Goal: Information Seeking & Learning: Learn about a topic

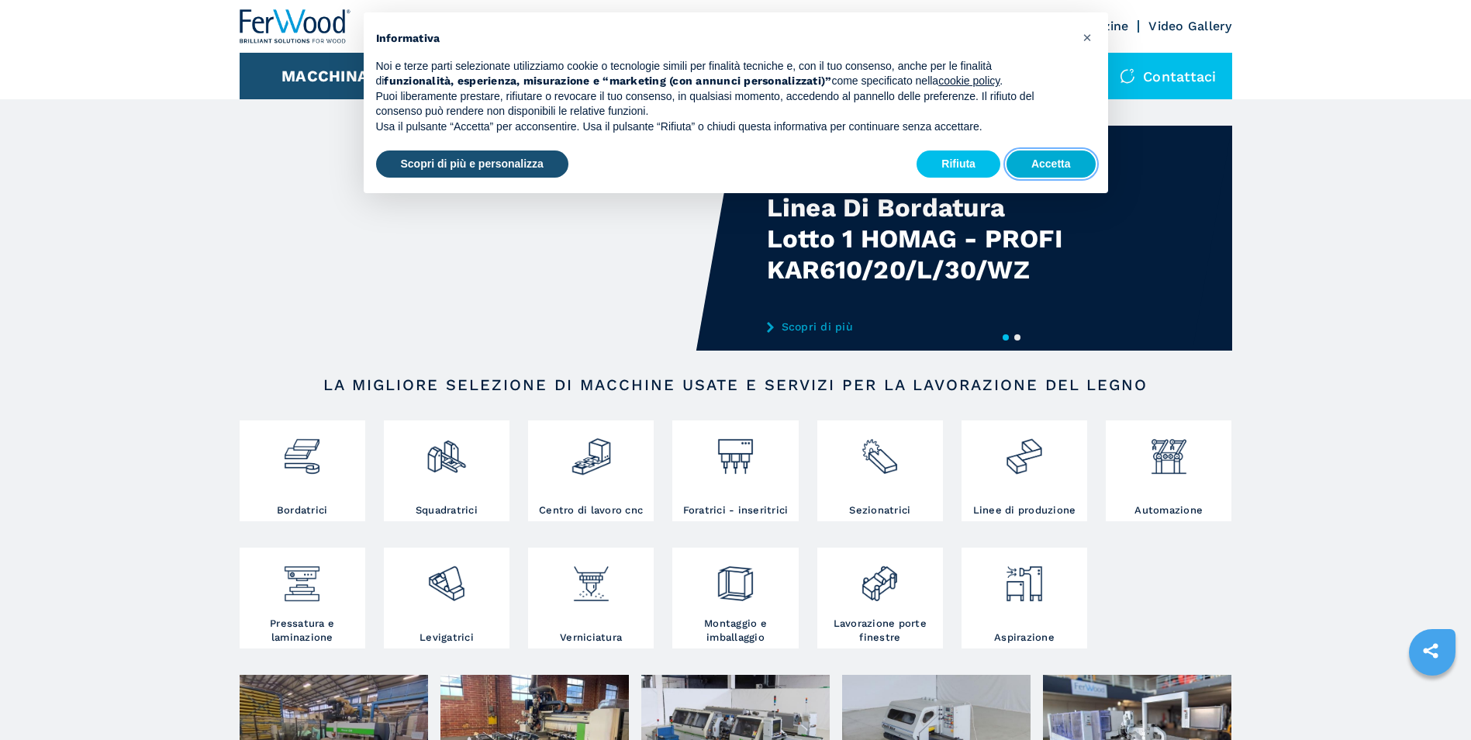
click at [1063, 157] on button "Accetta" at bounding box center [1050, 164] width 89 height 28
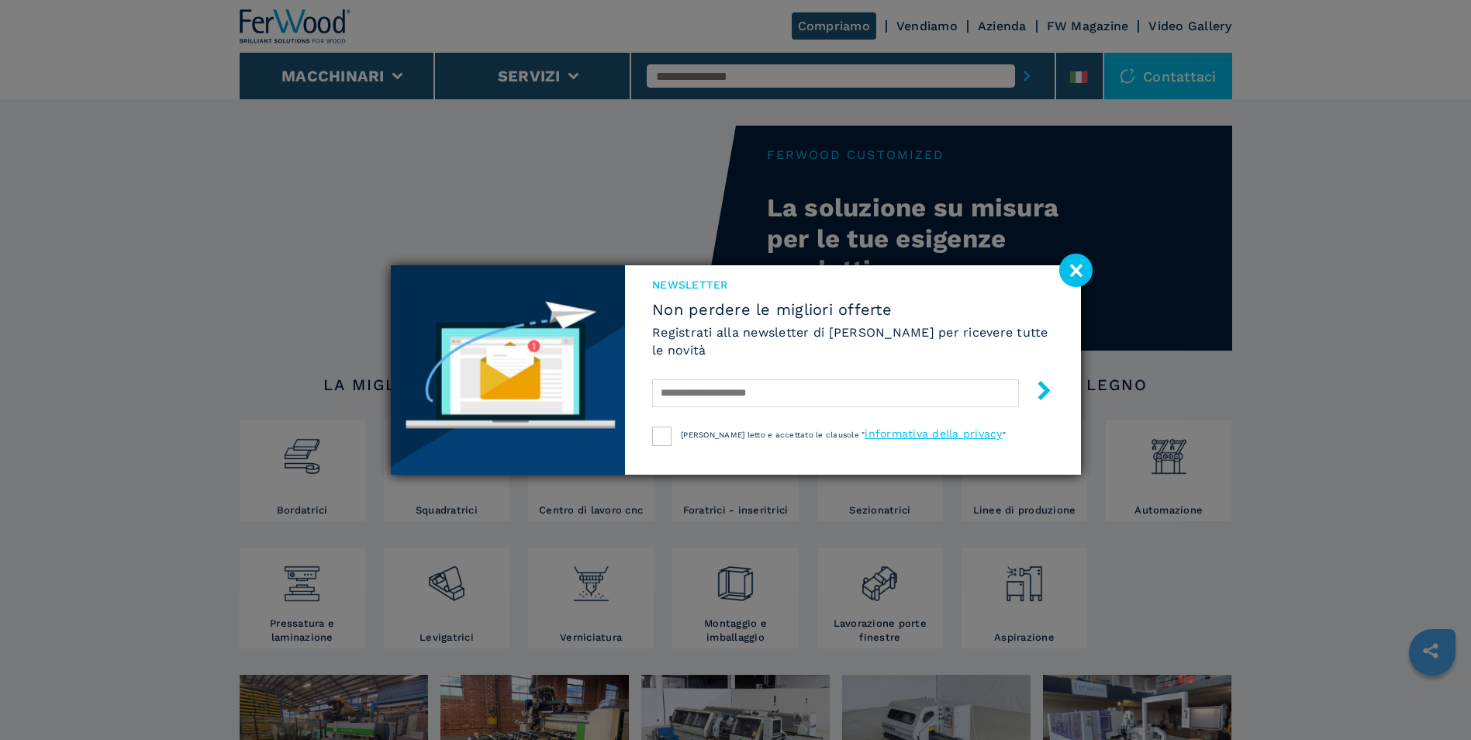
click at [1071, 270] on image at bounding box center [1075, 269] width 33 height 33
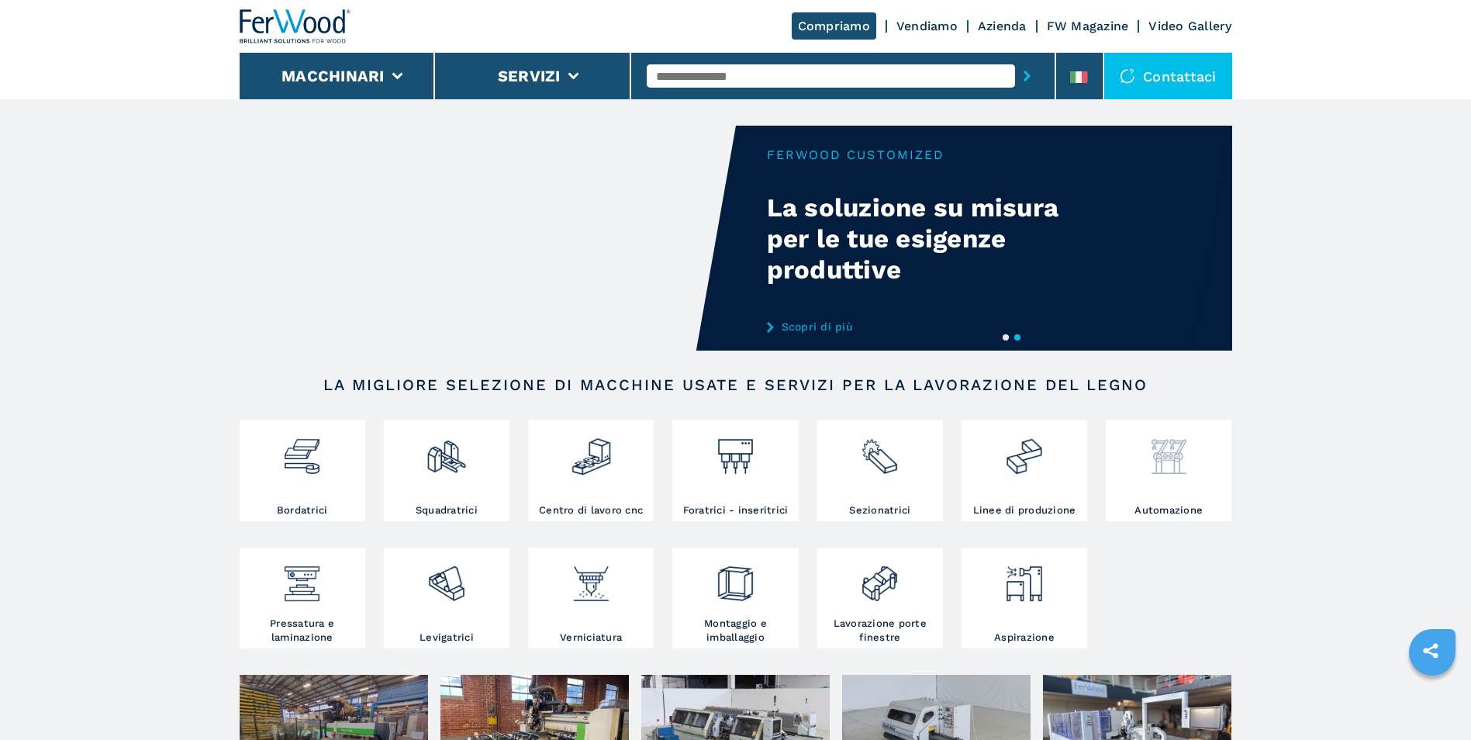
click at [1177, 465] on img at bounding box center [1168, 450] width 41 height 53
click at [1161, 493] on div at bounding box center [1168, 463] width 118 height 79
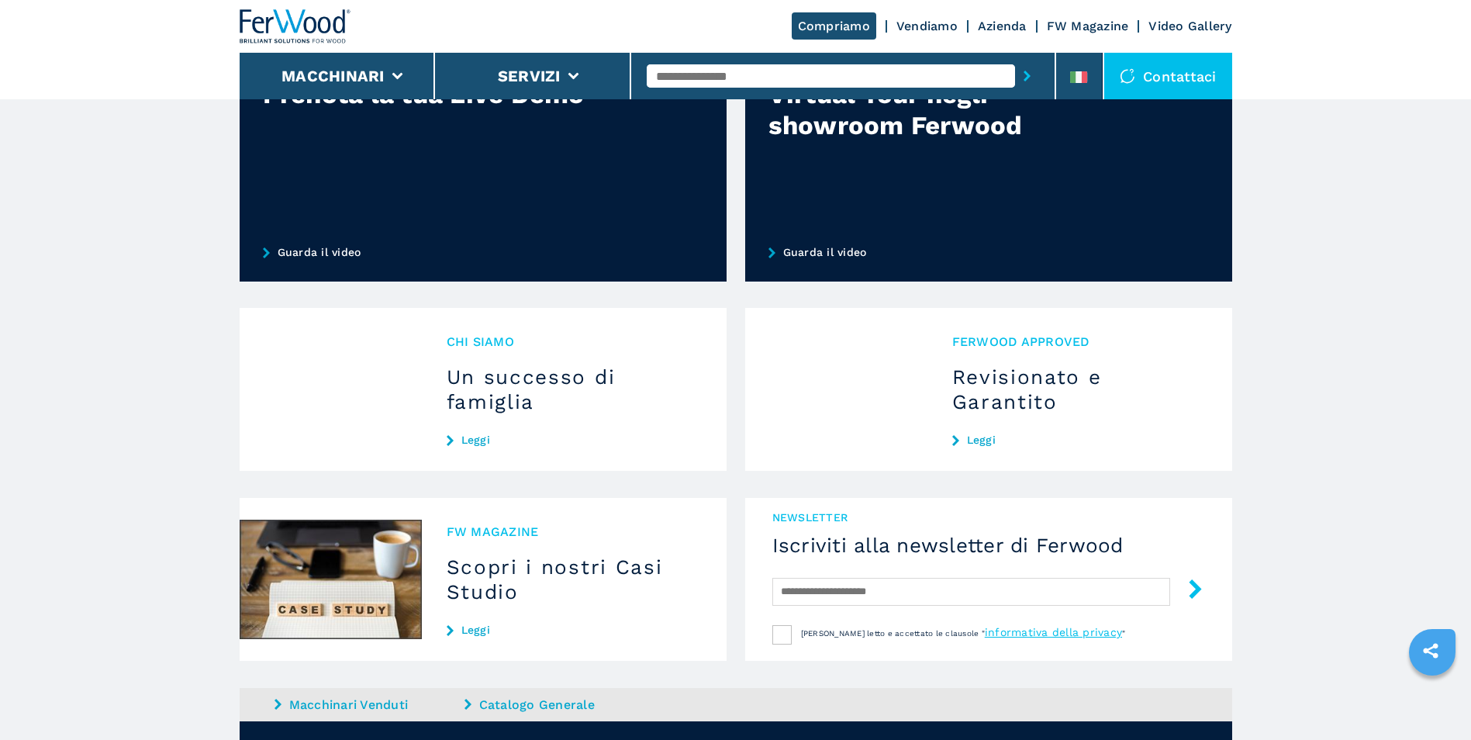
scroll to position [1142, 0]
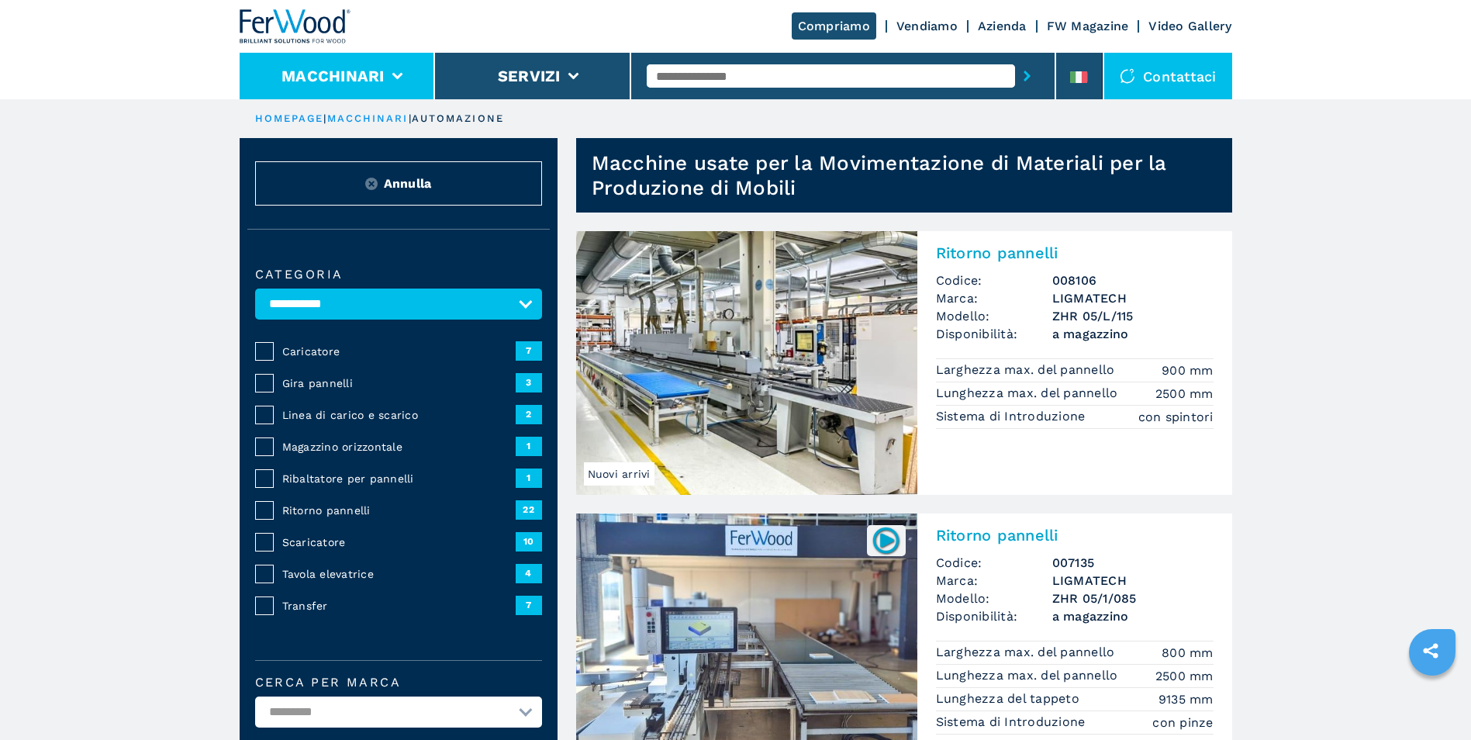
click at [354, 77] on button "Macchinari" at bounding box center [332, 76] width 103 height 19
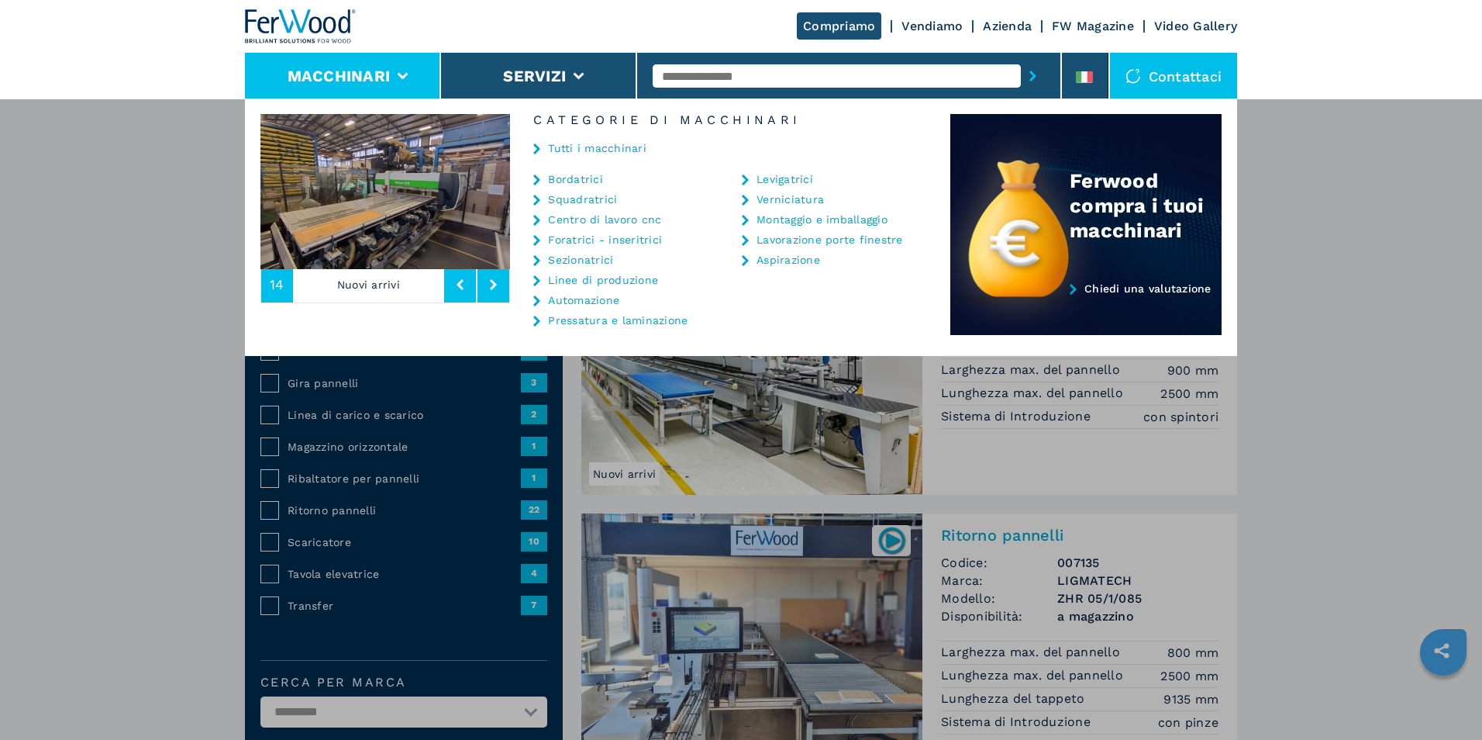
click at [942, 25] on link "Vendiamo" at bounding box center [932, 26] width 61 height 15
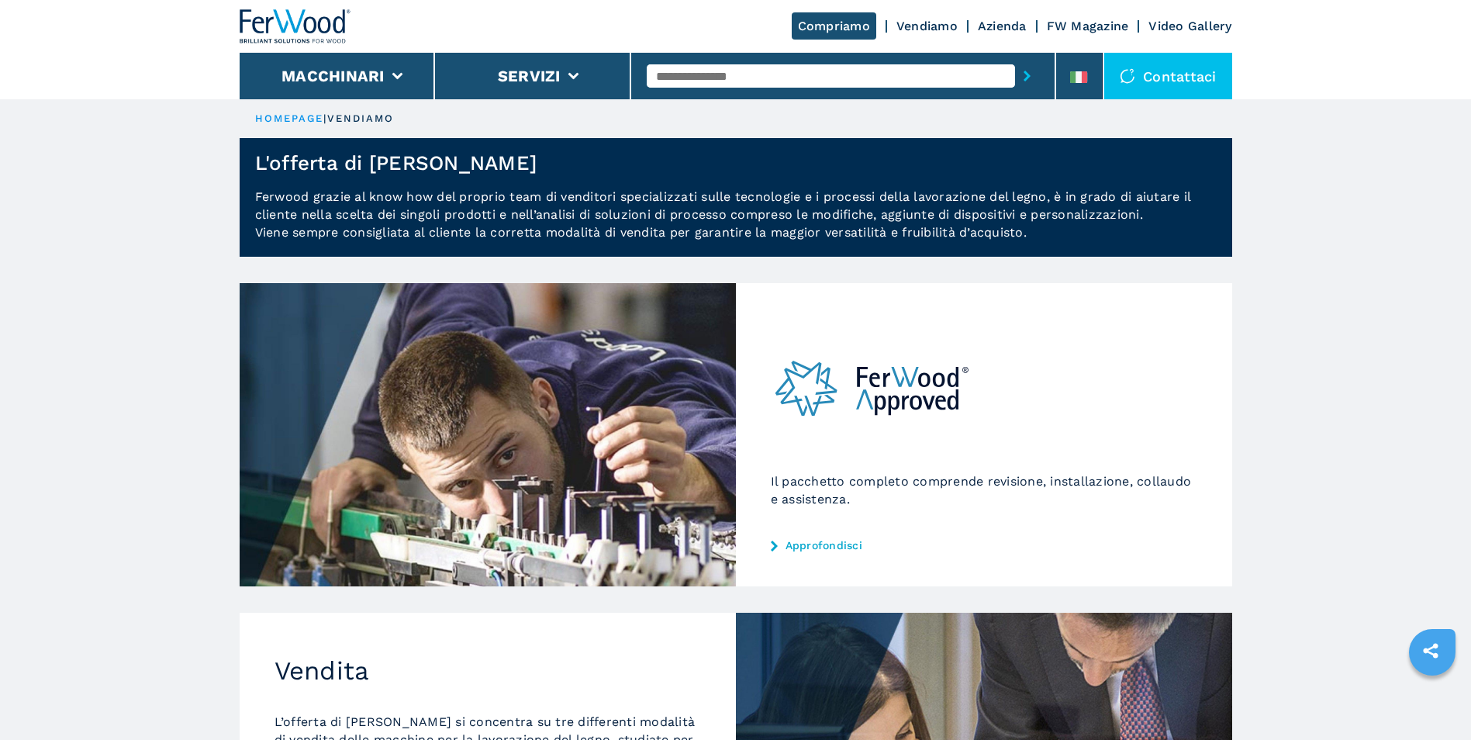
click at [1073, 76] on icon at bounding box center [1073, 77] width 6 height 12
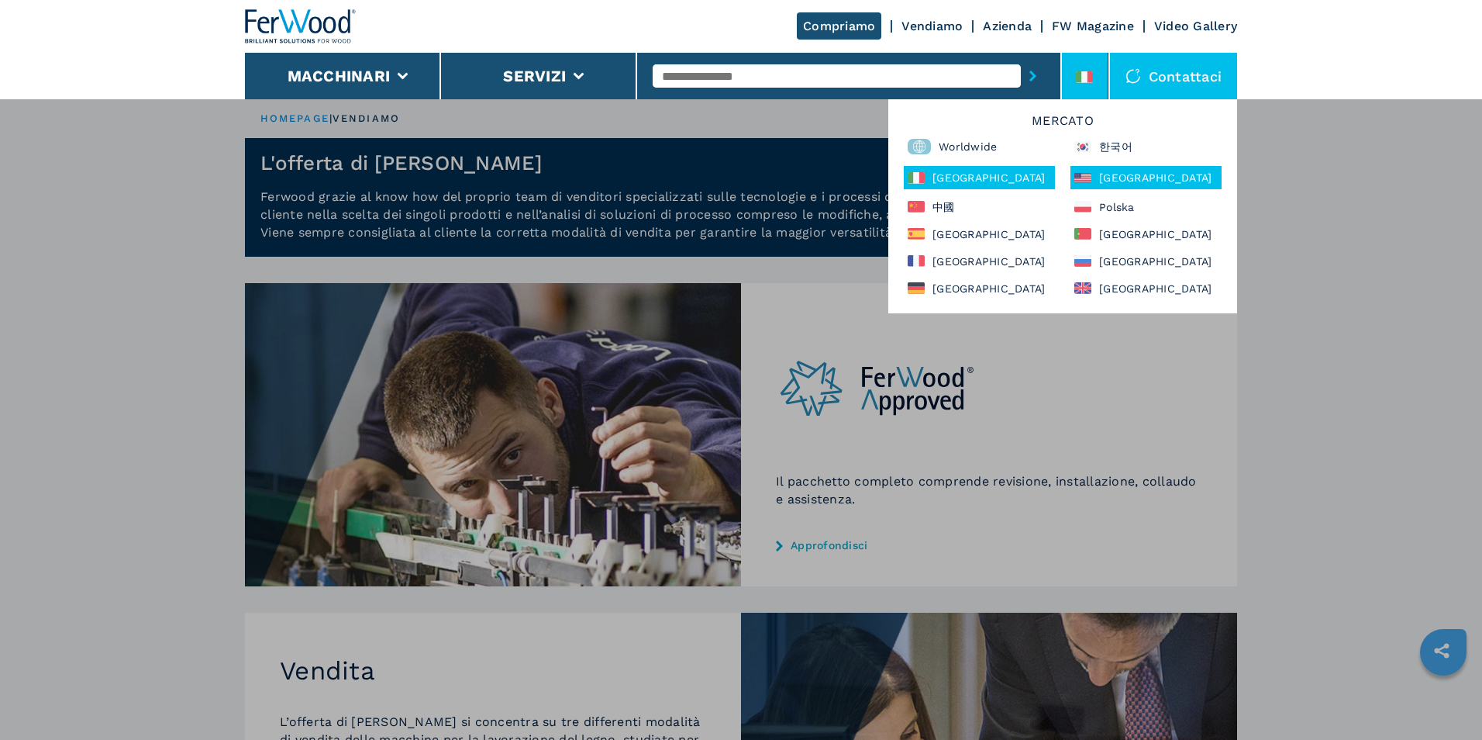
click at [1113, 179] on div "North America" at bounding box center [1146, 177] width 151 height 23
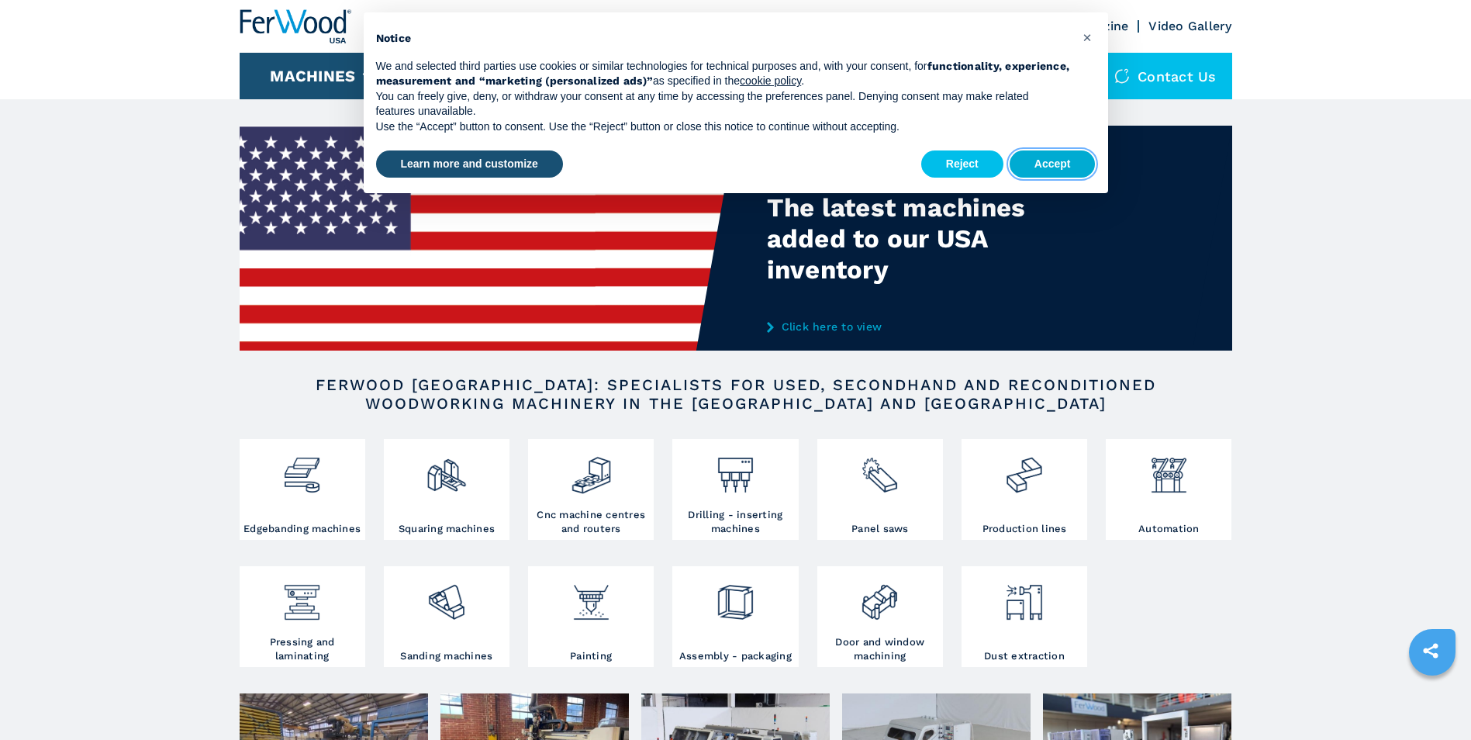
click at [1061, 157] on button "Accept" at bounding box center [1052, 164] width 86 height 28
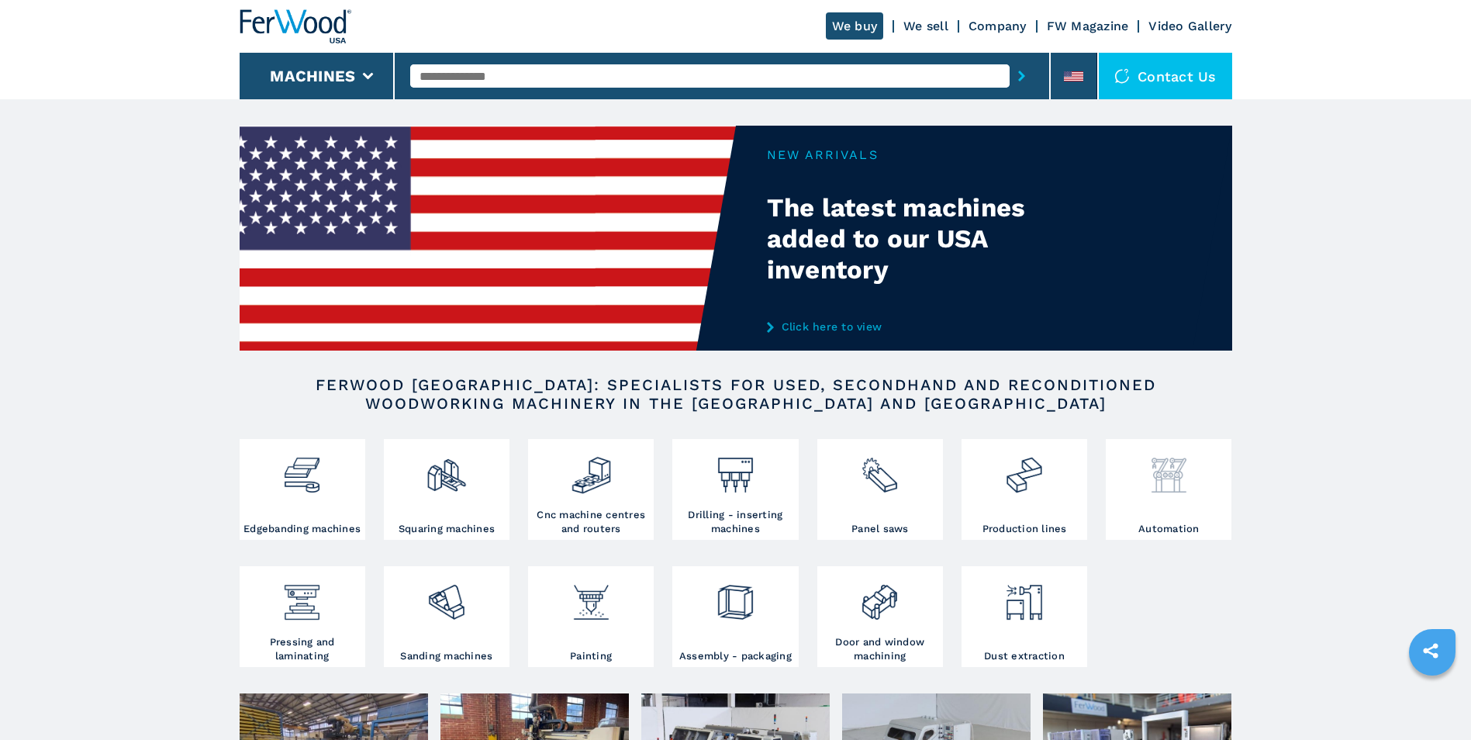
click at [1167, 480] on img at bounding box center [1168, 469] width 41 height 53
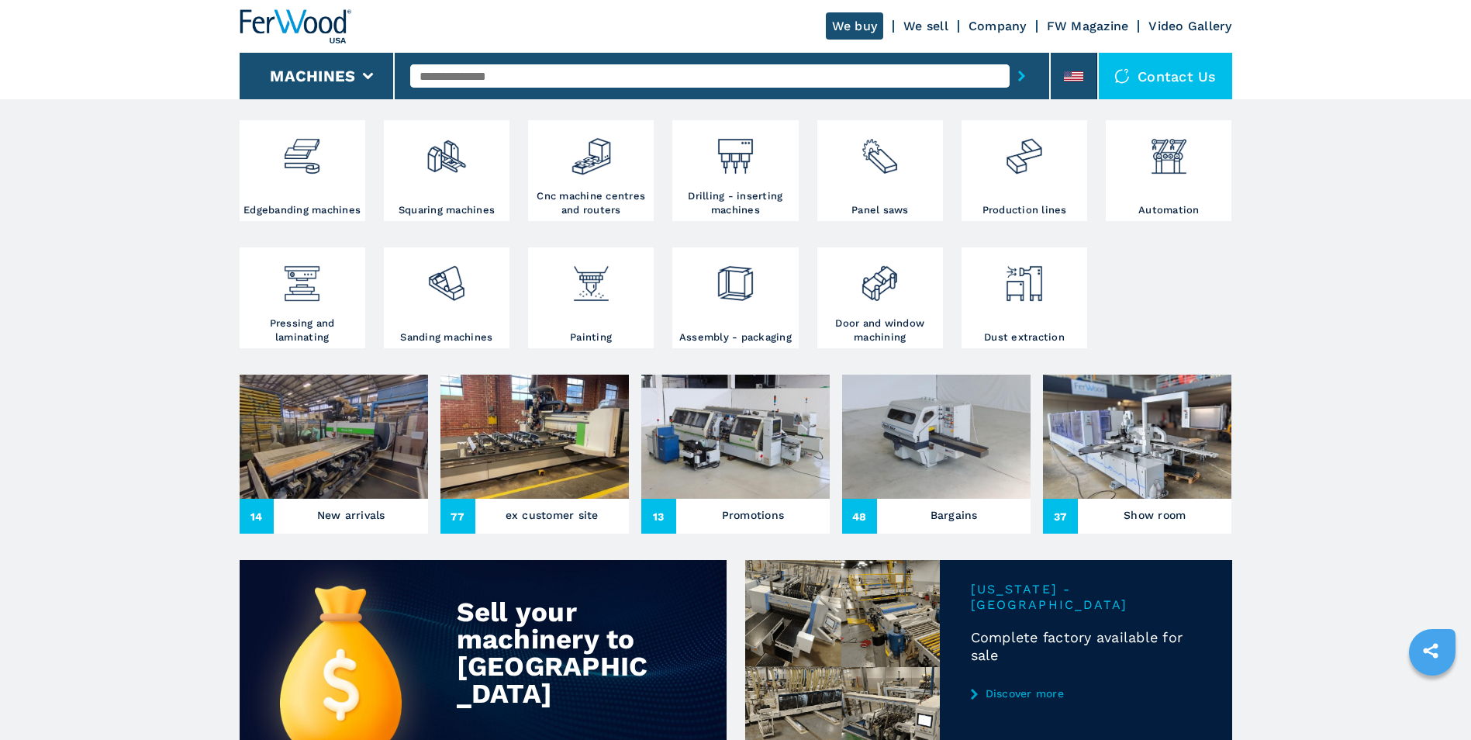
scroll to position [460, 0]
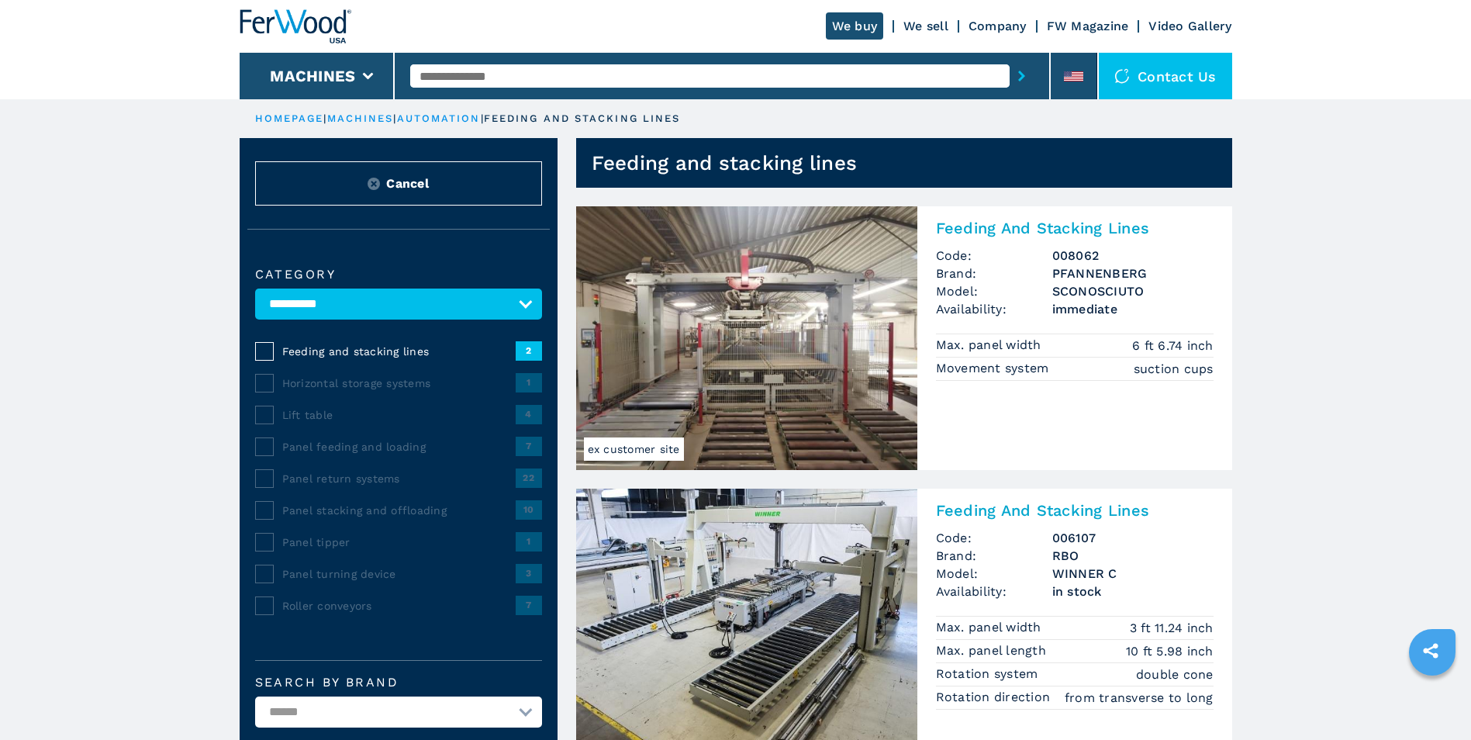
click at [922, 26] on link "We sell" at bounding box center [925, 26] width 45 height 15
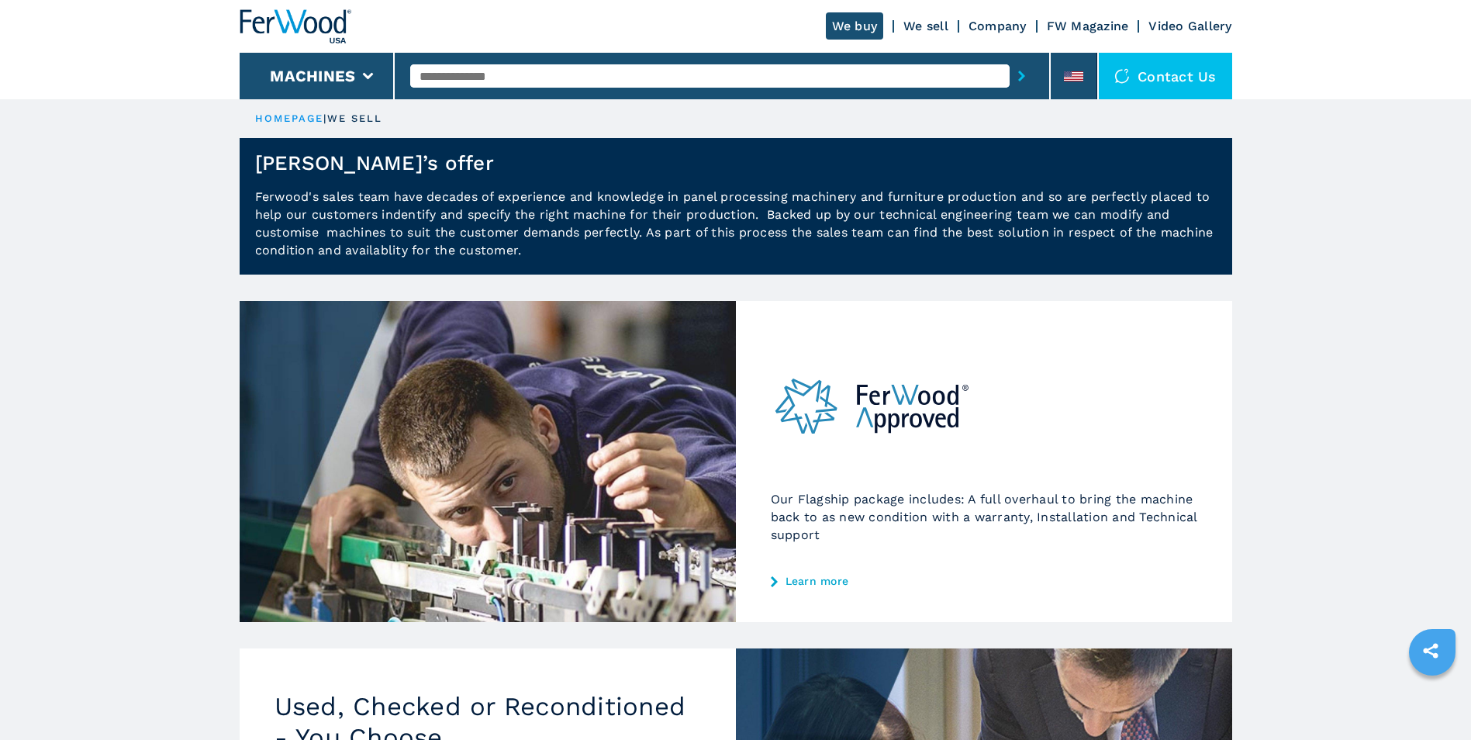
click at [921, 26] on link "We sell" at bounding box center [925, 26] width 45 height 15
click at [355, 75] on li "Machines" at bounding box center [318, 76] width 156 height 47
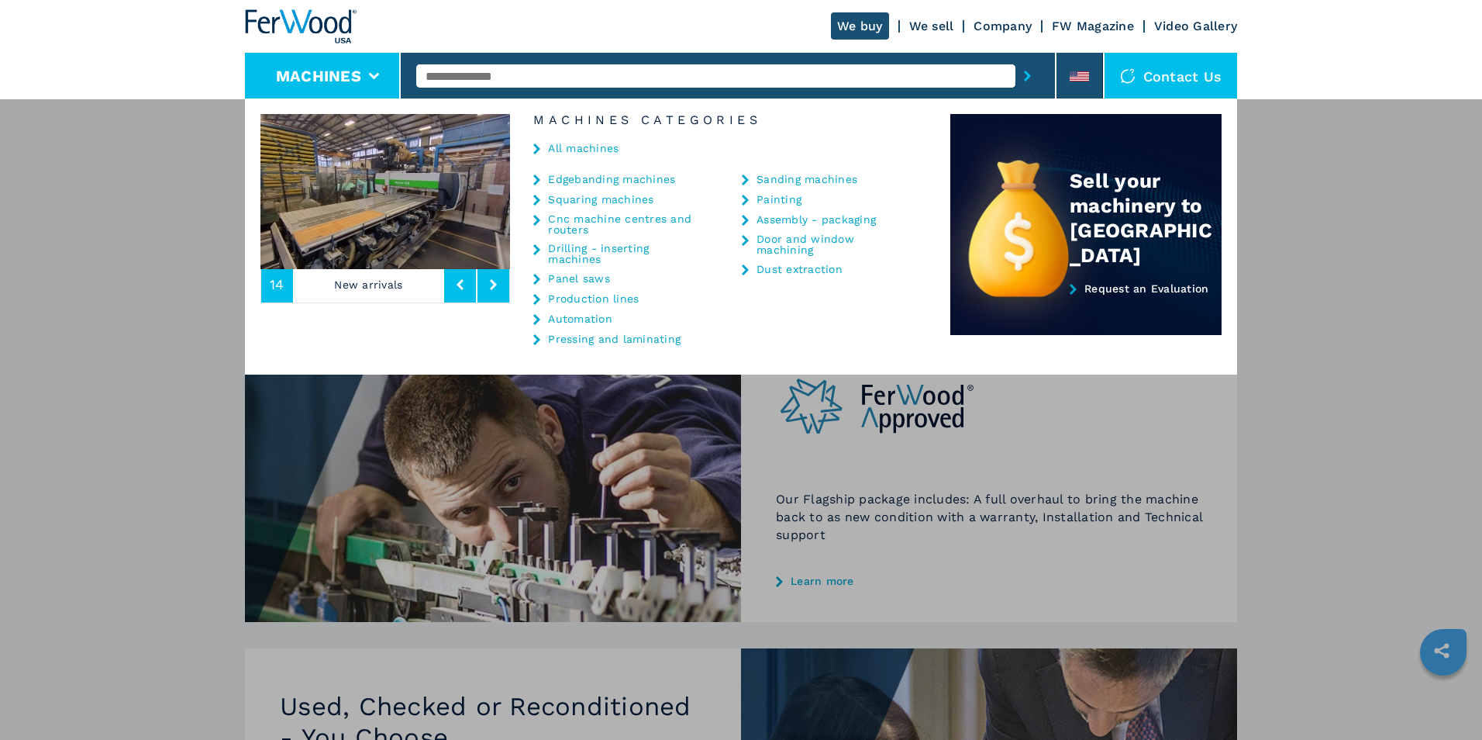
click at [587, 319] on link "Automation" at bounding box center [580, 318] width 64 height 11
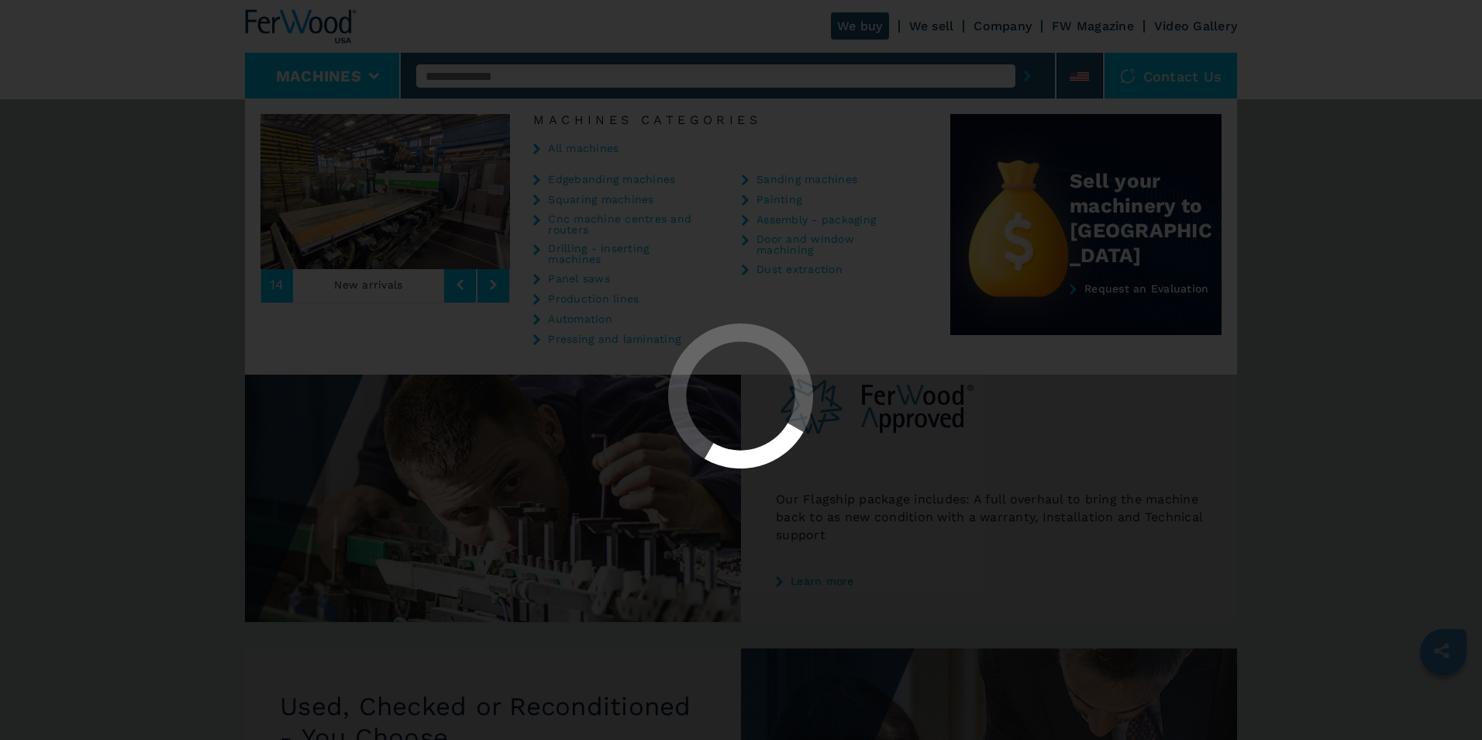
select select "**********"
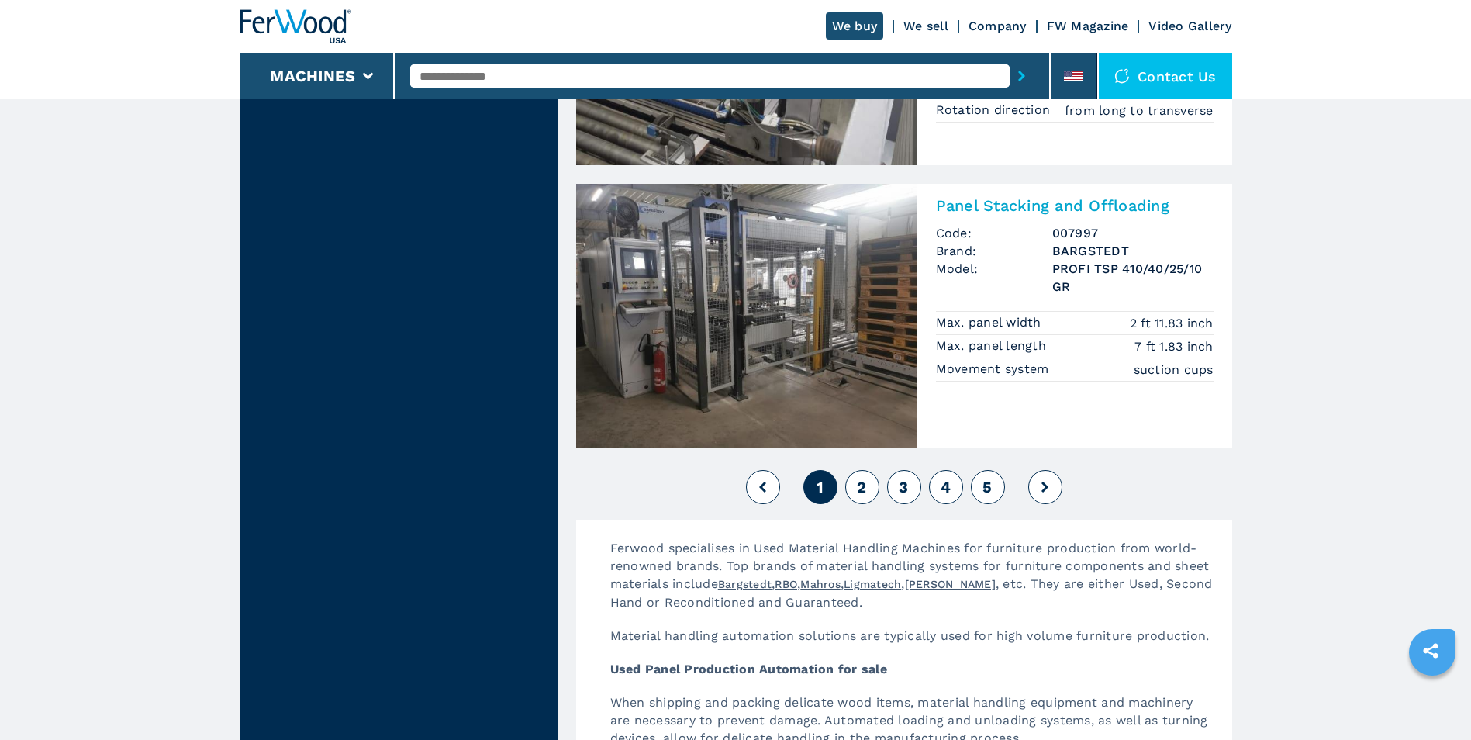
scroll to position [3333, 0]
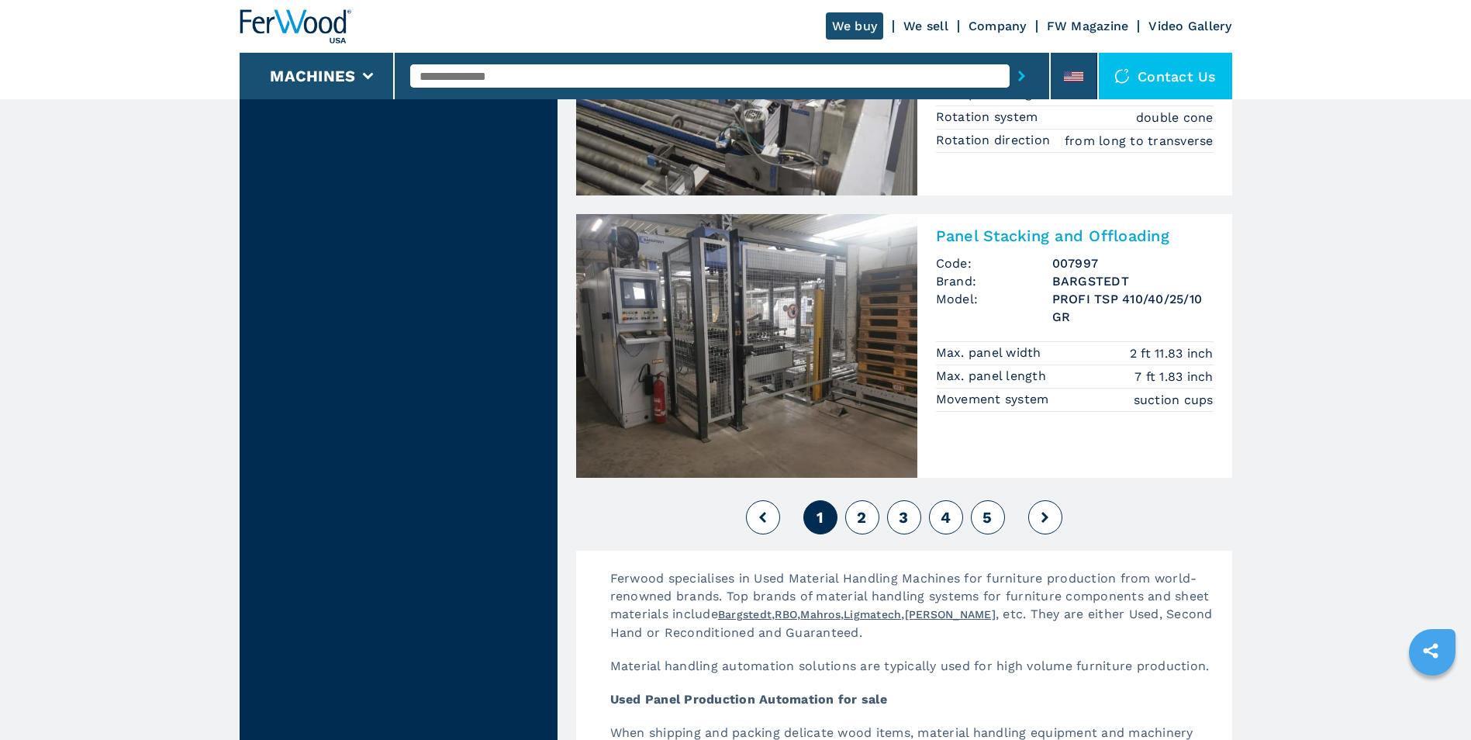
click at [857, 522] on span "2" at bounding box center [861, 517] width 9 height 19
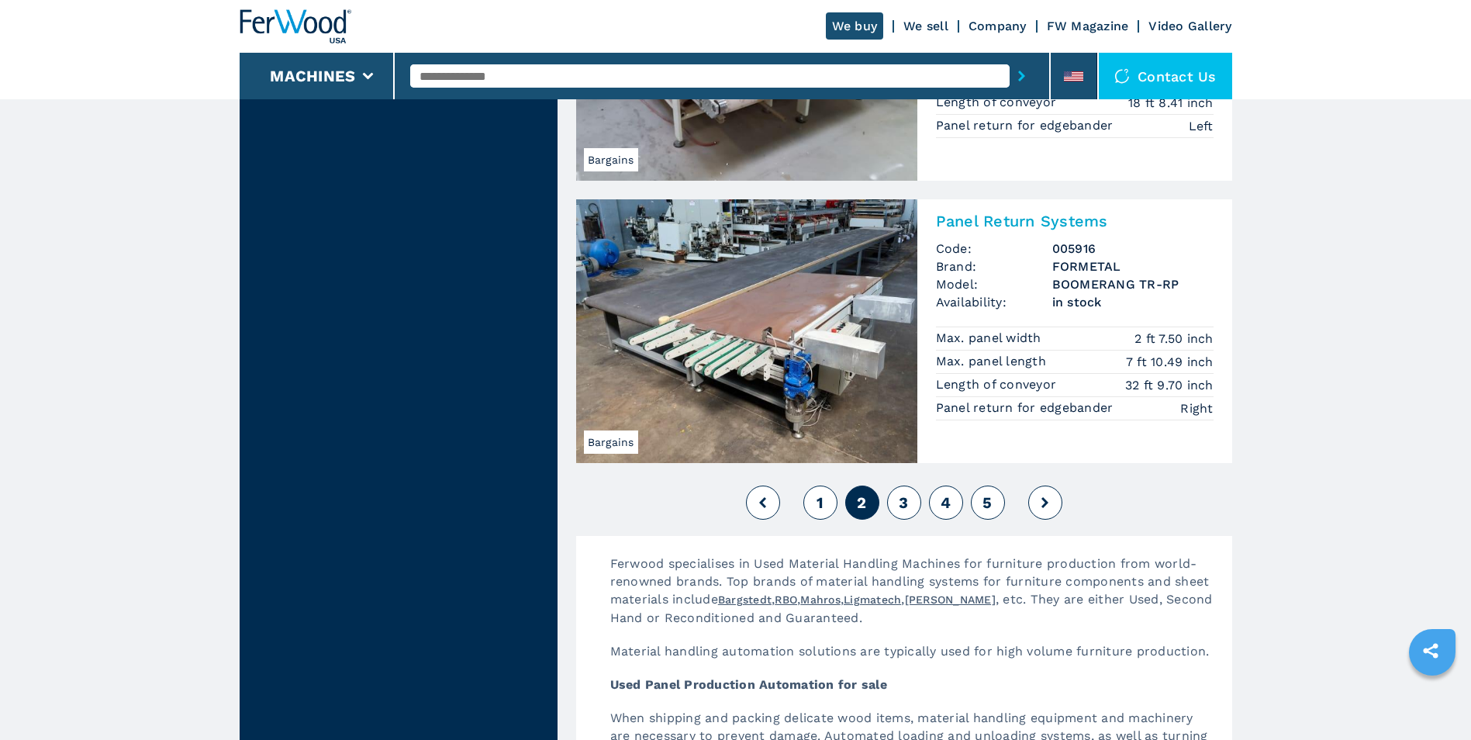
scroll to position [3411, 0]
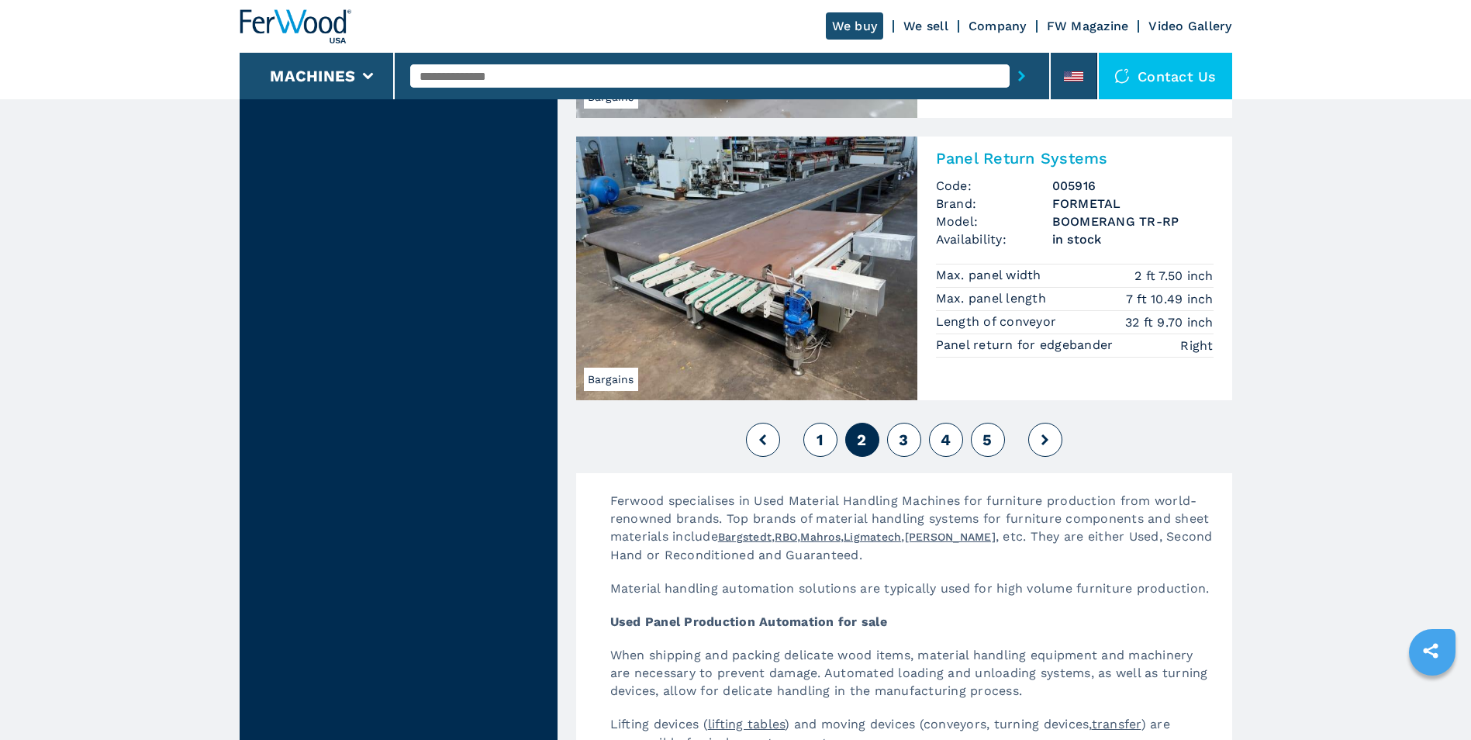
click at [902, 438] on span "3" at bounding box center [902, 439] width 9 height 19
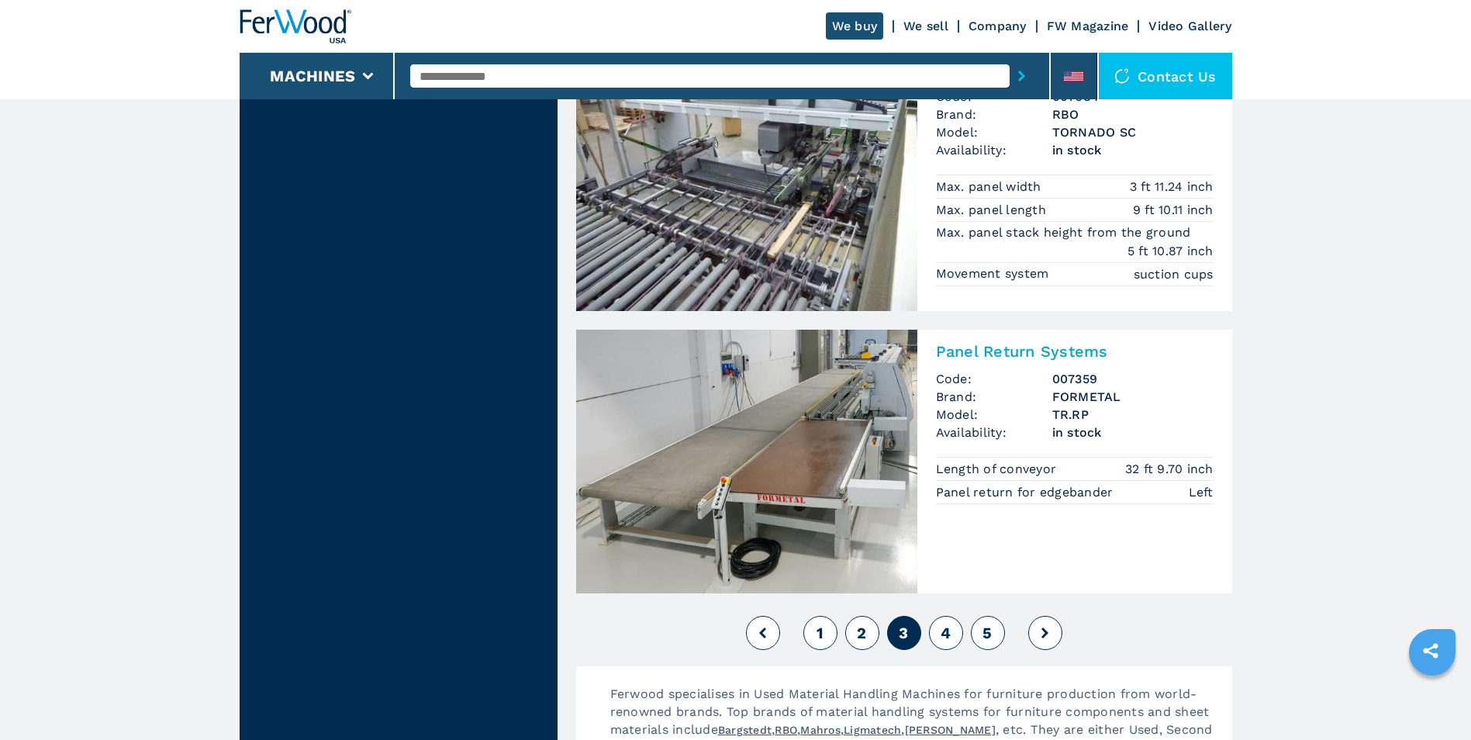
scroll to position [3333, 0]
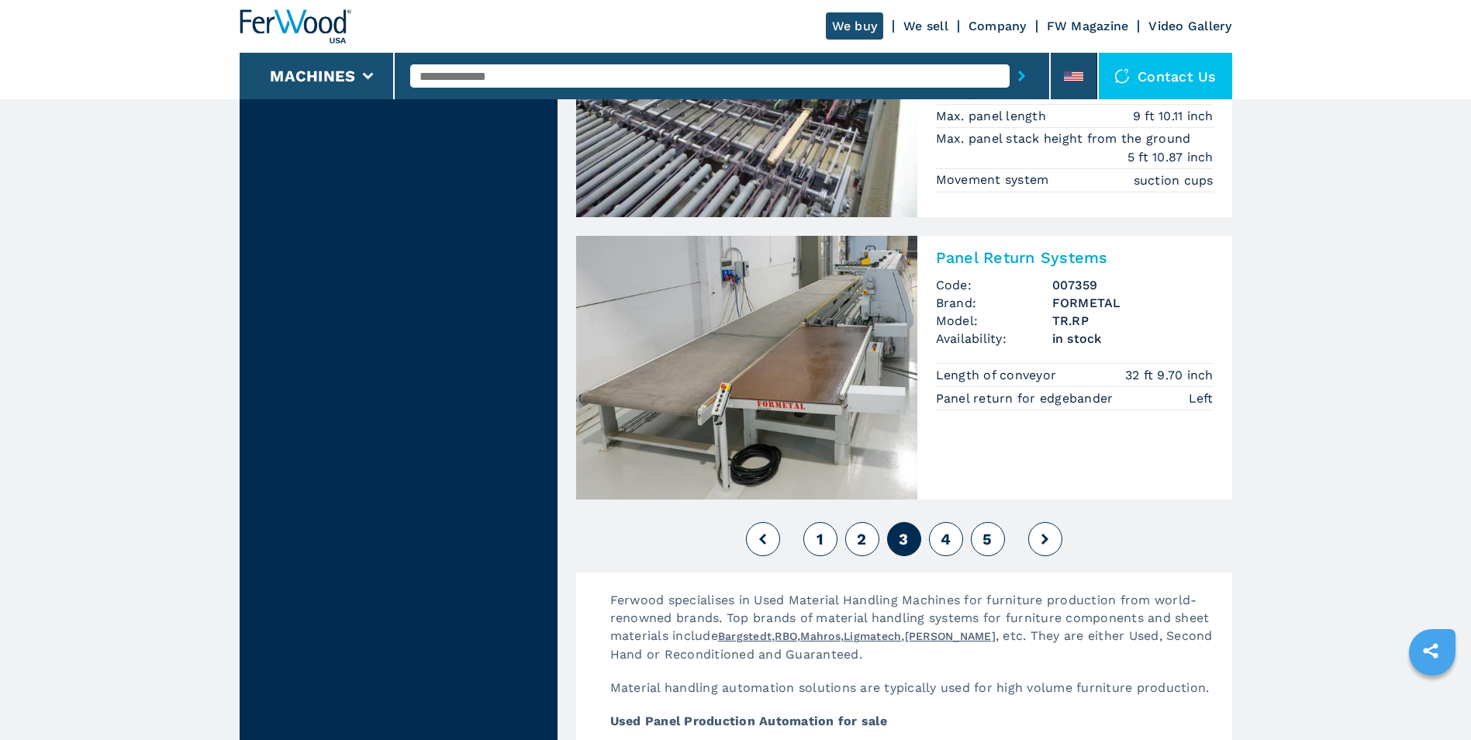
click at [939, 544] on button "4" at bounding box center [946, 539] width 34 height 34
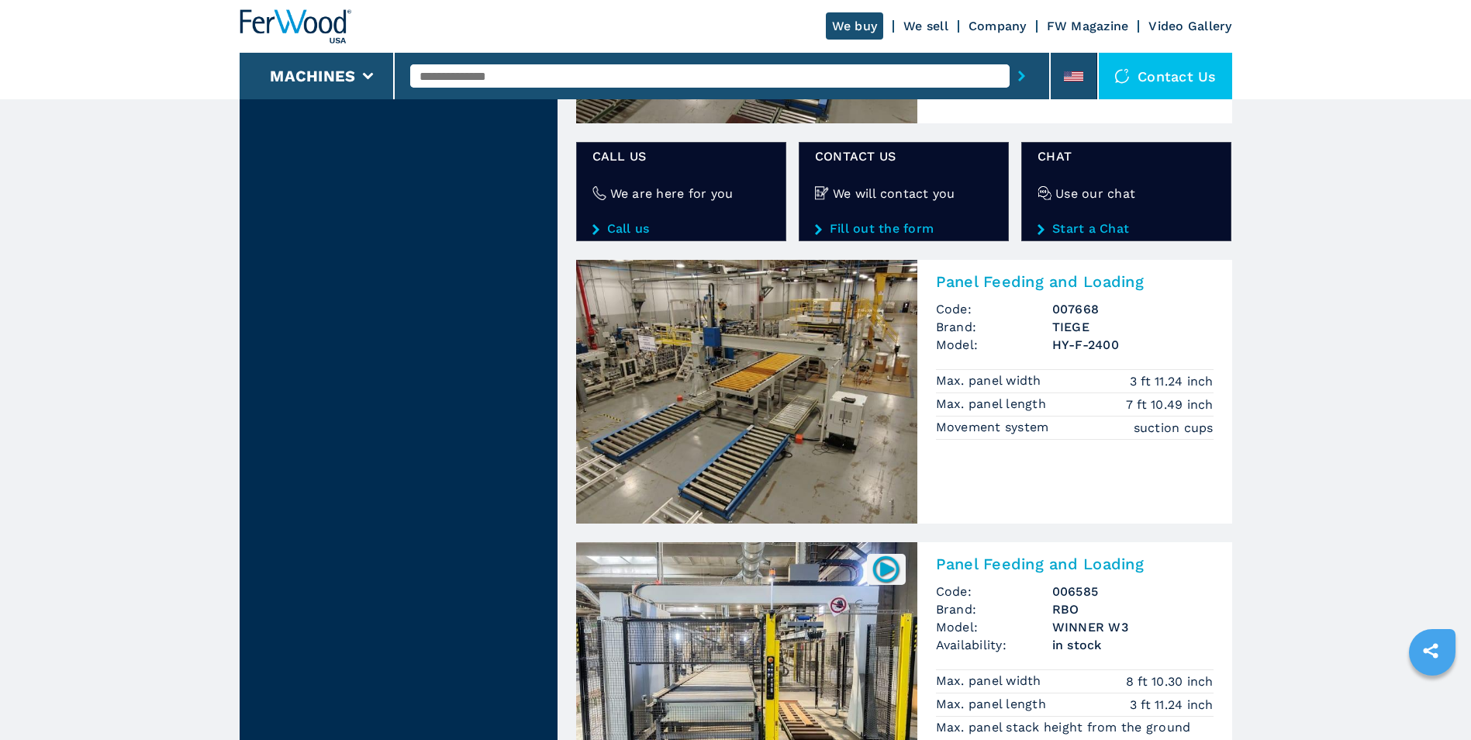
scroll to position [2481, 0]
